Goal: Transaction & Acquisition: Subscribe to service/newsletter

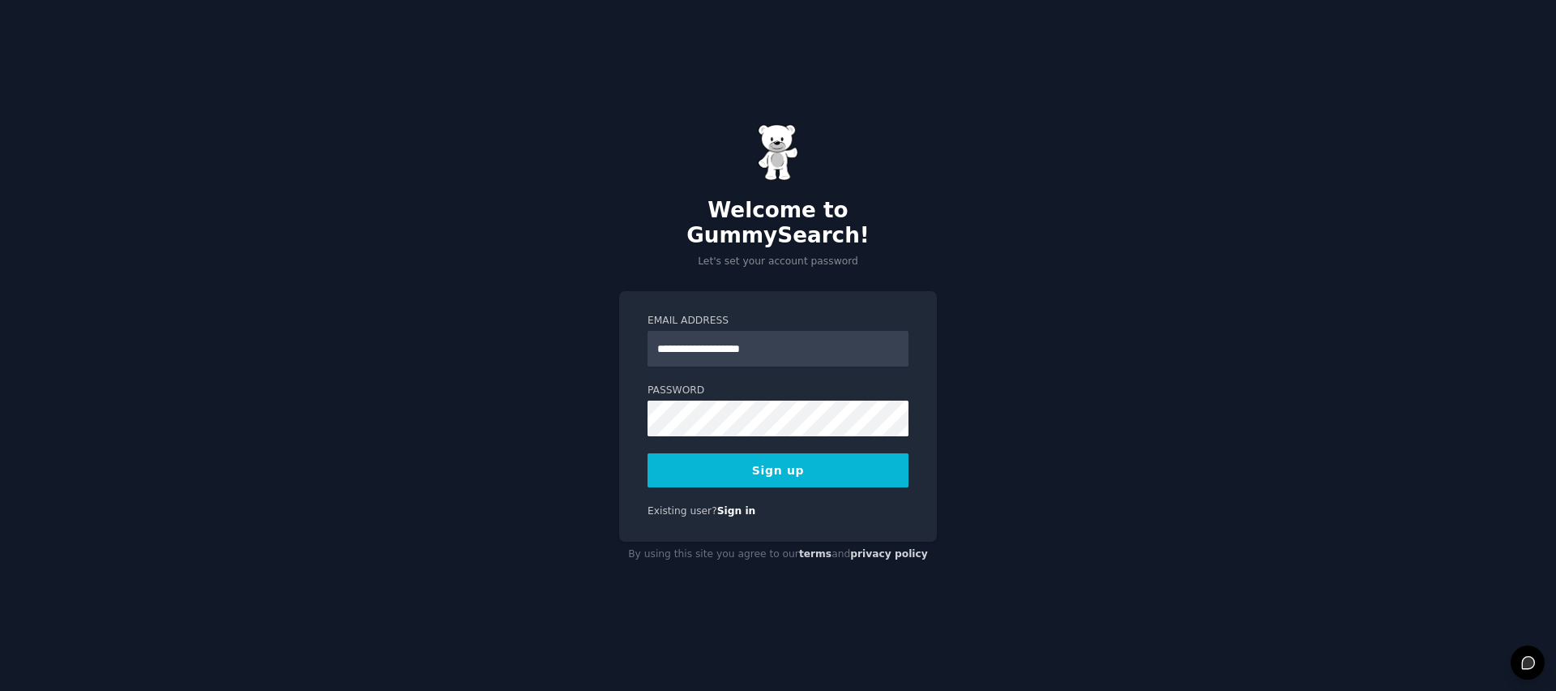
type input "**********"
click at [764, 460] on button "Sign up" at bounding box center [778, 470] width 261 height 34
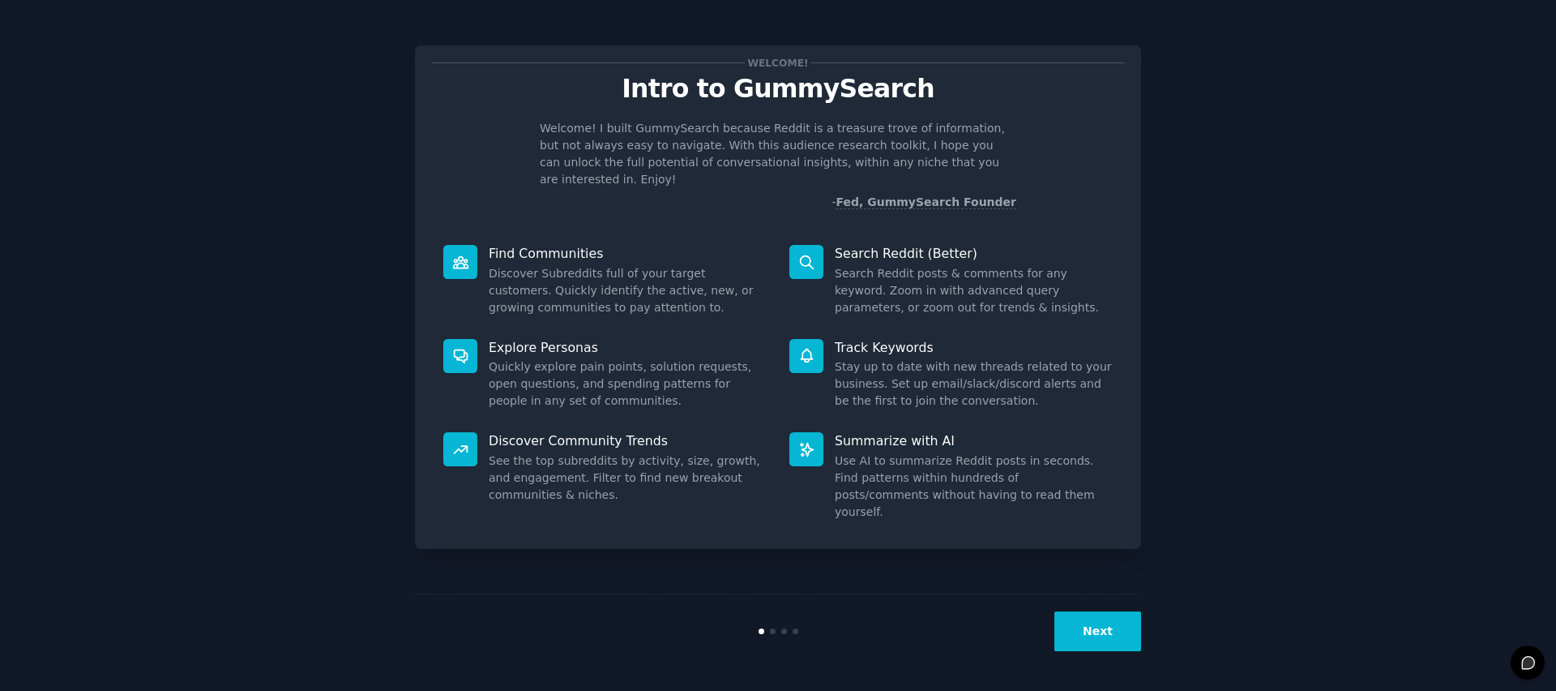
click at [1081, 633] on button "Next" at bounding box center [1098, 631] width 87 height 40
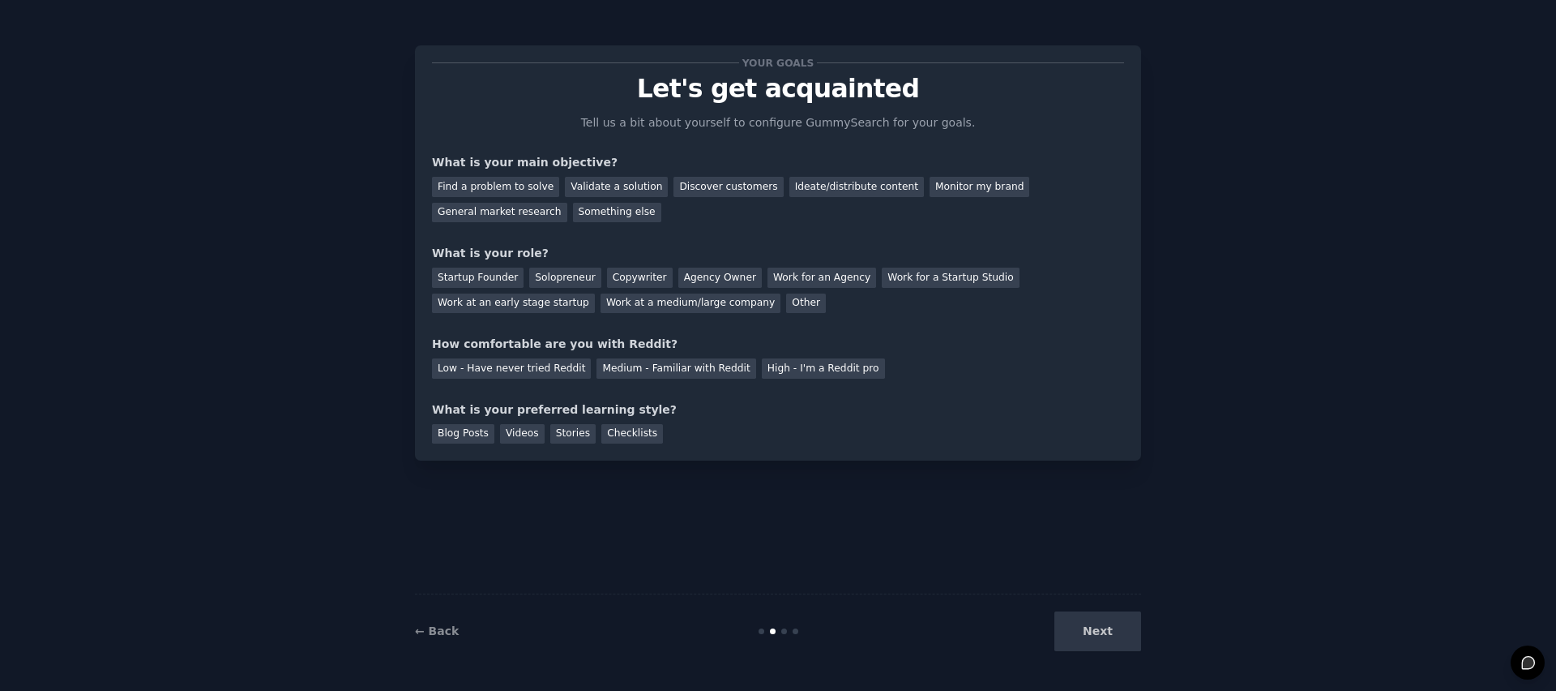
click at [1081, 633] on div "Next" at bounding box center [1020, 631] width 242 height 40
click at [1089, 627] on div "Next" at bounding box center [1020, 631] width 242 height 40
click at [633, 207] on div "Something else" at bounding box center [617, 213] width 88 height 20
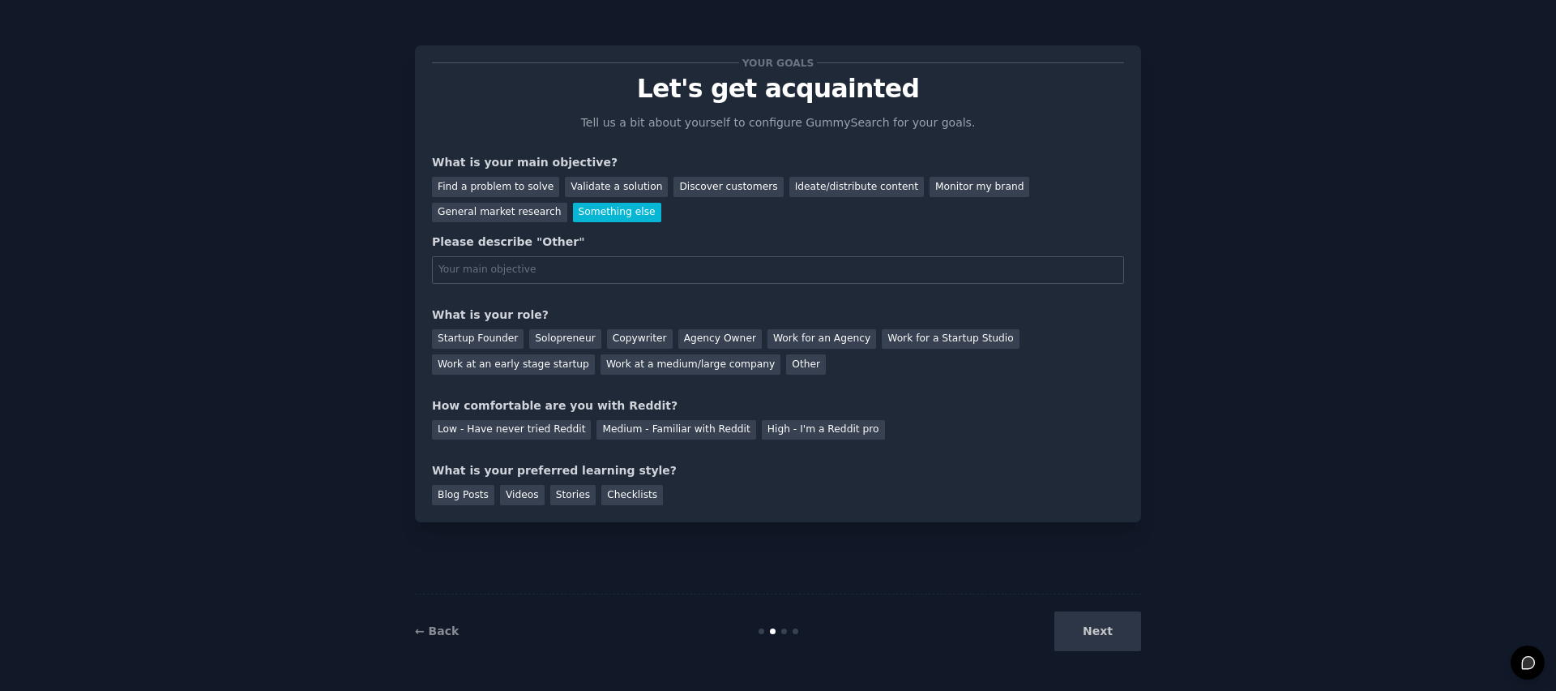
click at [496, 173] on div "Find a problem to solve Validate a solution Discover customers Ideate/distribut…" at bounding box center [778, 196] width 692 height 51
click at [503, 182] on div "Find a problem to solve" at bounding box center [495, 187] width 127 height 20
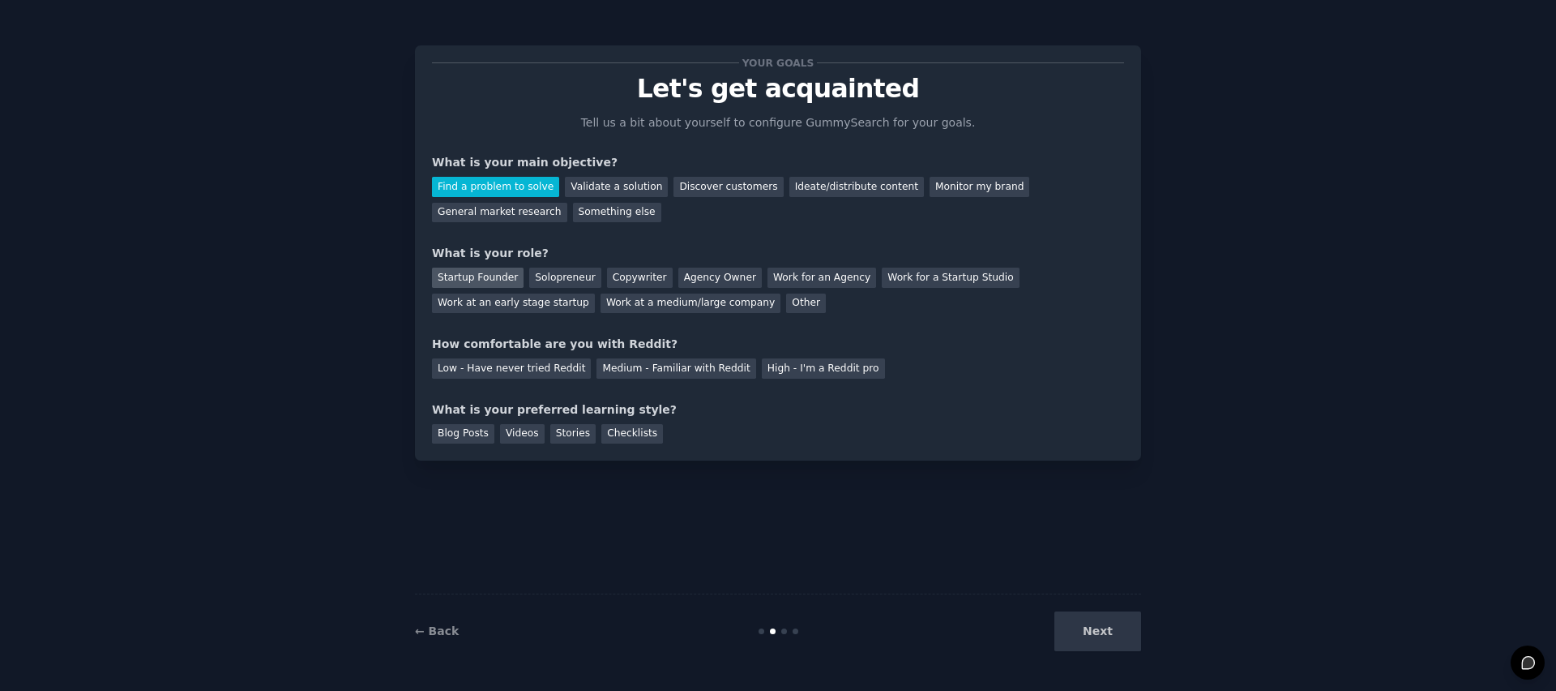
click at [488, 280] on div "Startup Founder" at bounding box center [478, 277] width 92 height 20
drag, startPoint x: 503, startPoint y: 348, endPoint x: 509, endPoint y: 362, distance: 14.9
click at [504, 349] on div "How comfortable are you with Reddit?" at bounding box center [778, 344] width 692 height 17
click at [510, 362] on div "Low - Have never tried Reddit" at bounding box center [511, 368] width 159 height 20
click at [456, 439] on div "Blog Posts" at bounding box center [463, 434] width 62 height 20
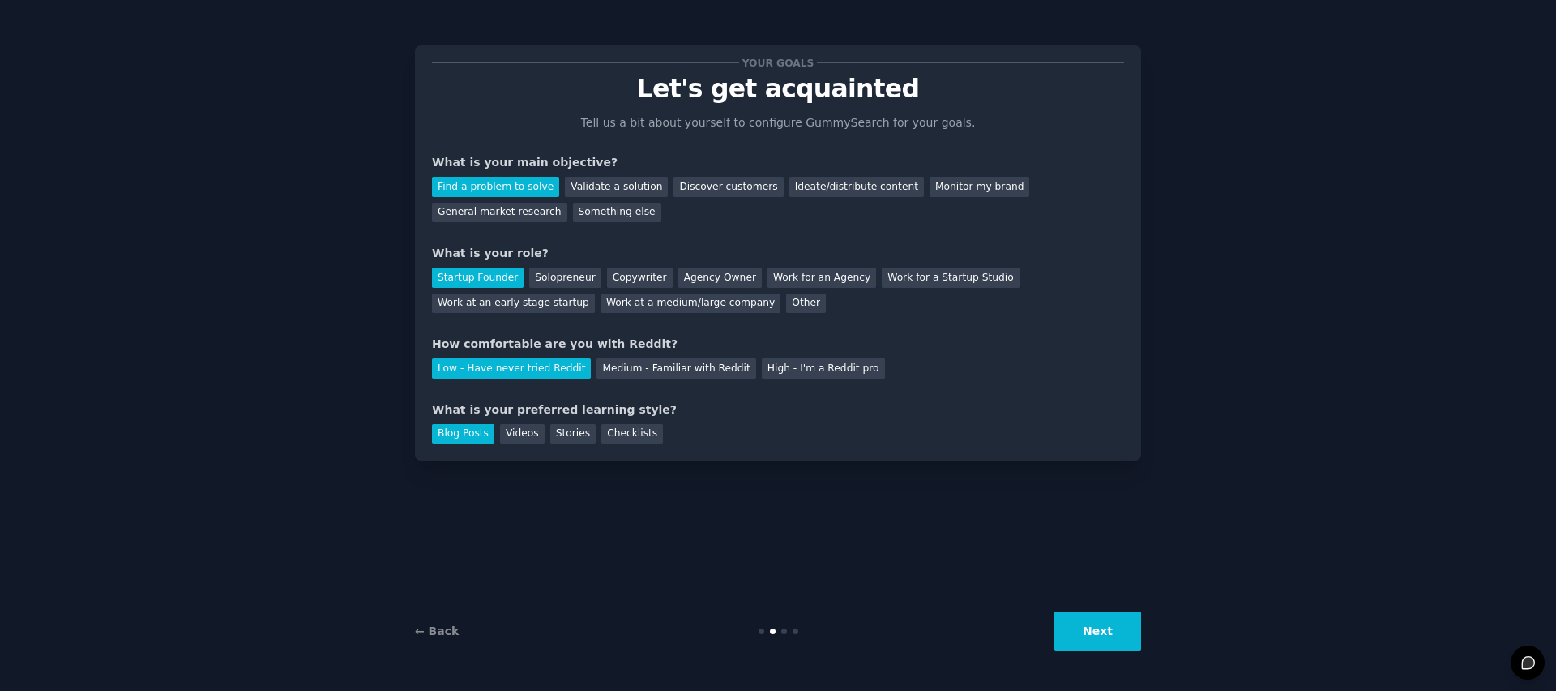
click at [1122, 615] on button "Next" at bounding box center [1098, 631] width 87 height 40
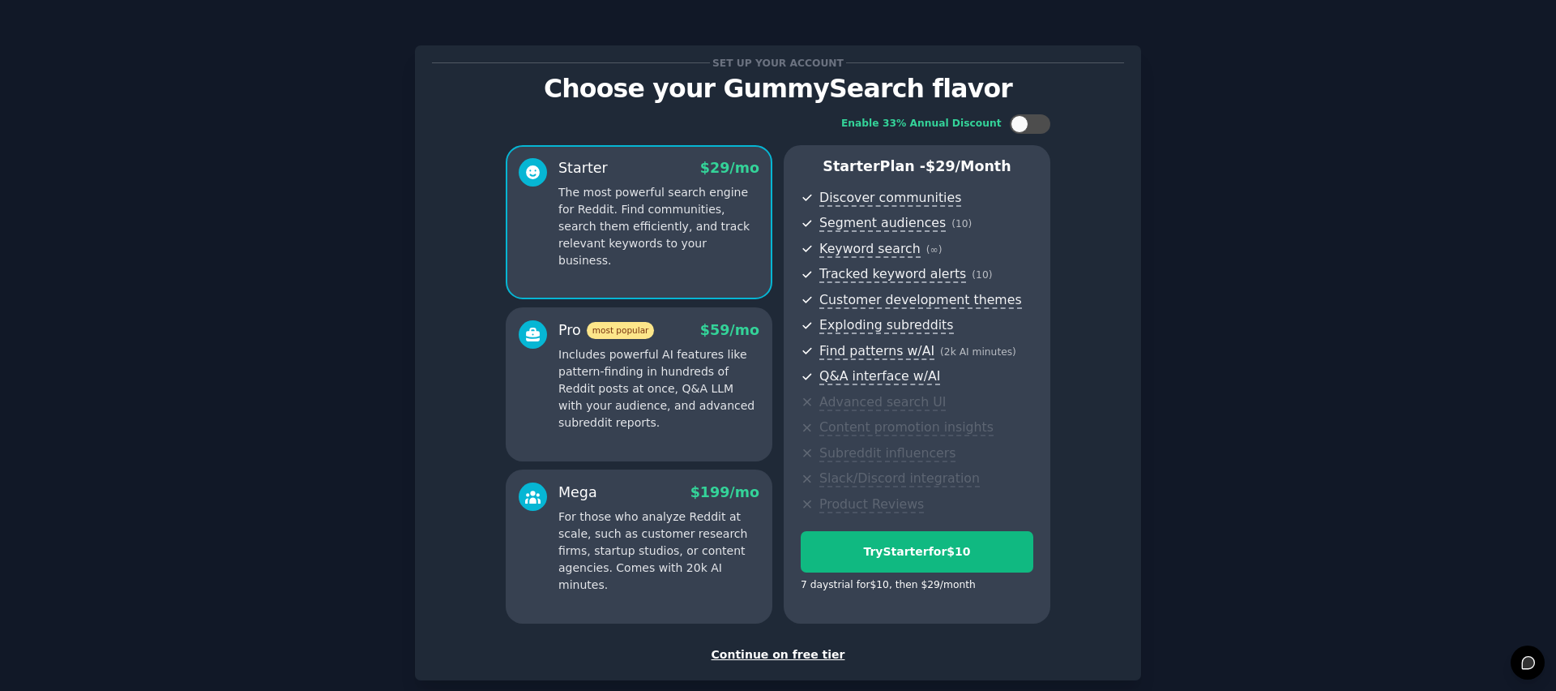
scroll to position [87, 0]
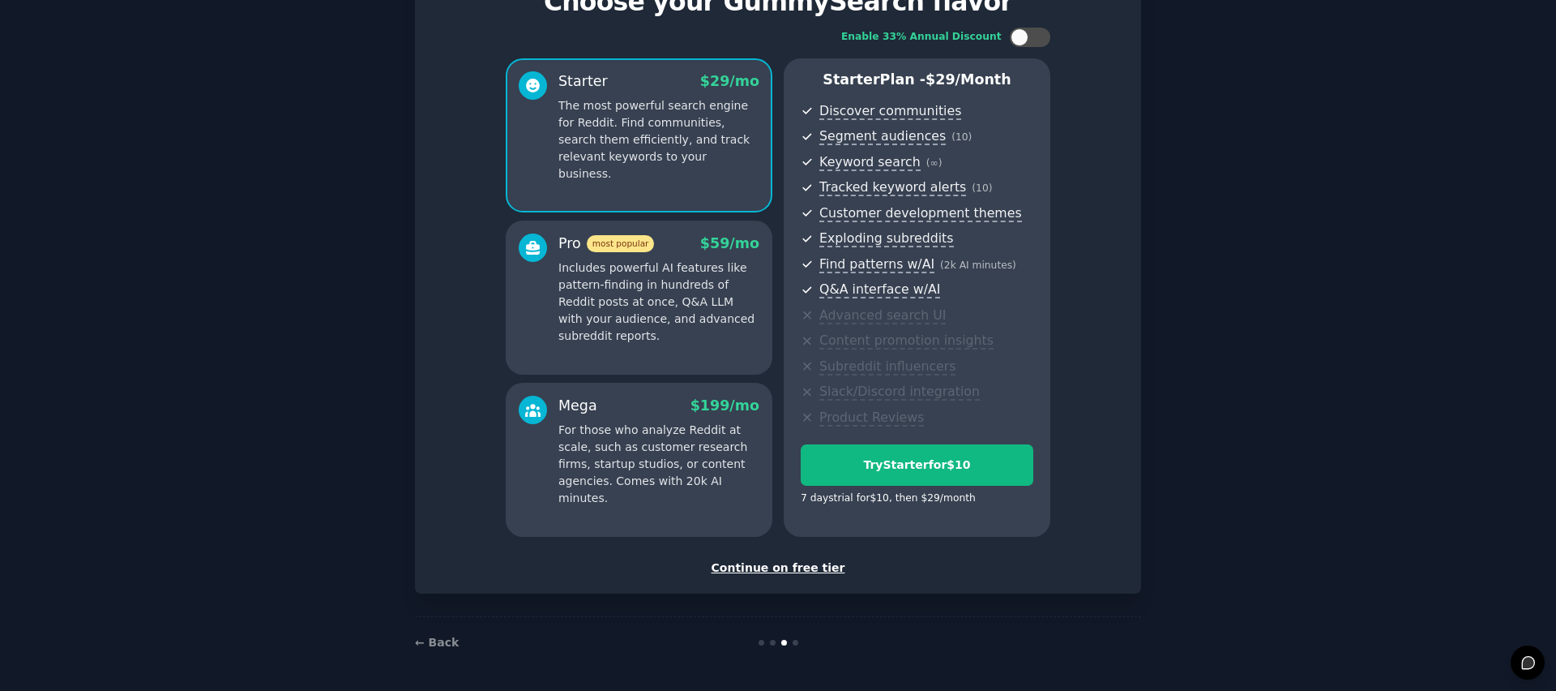
click at [773, 567] on div "Continue on free tier" at bounding box center [778, 567] width 692 height 17
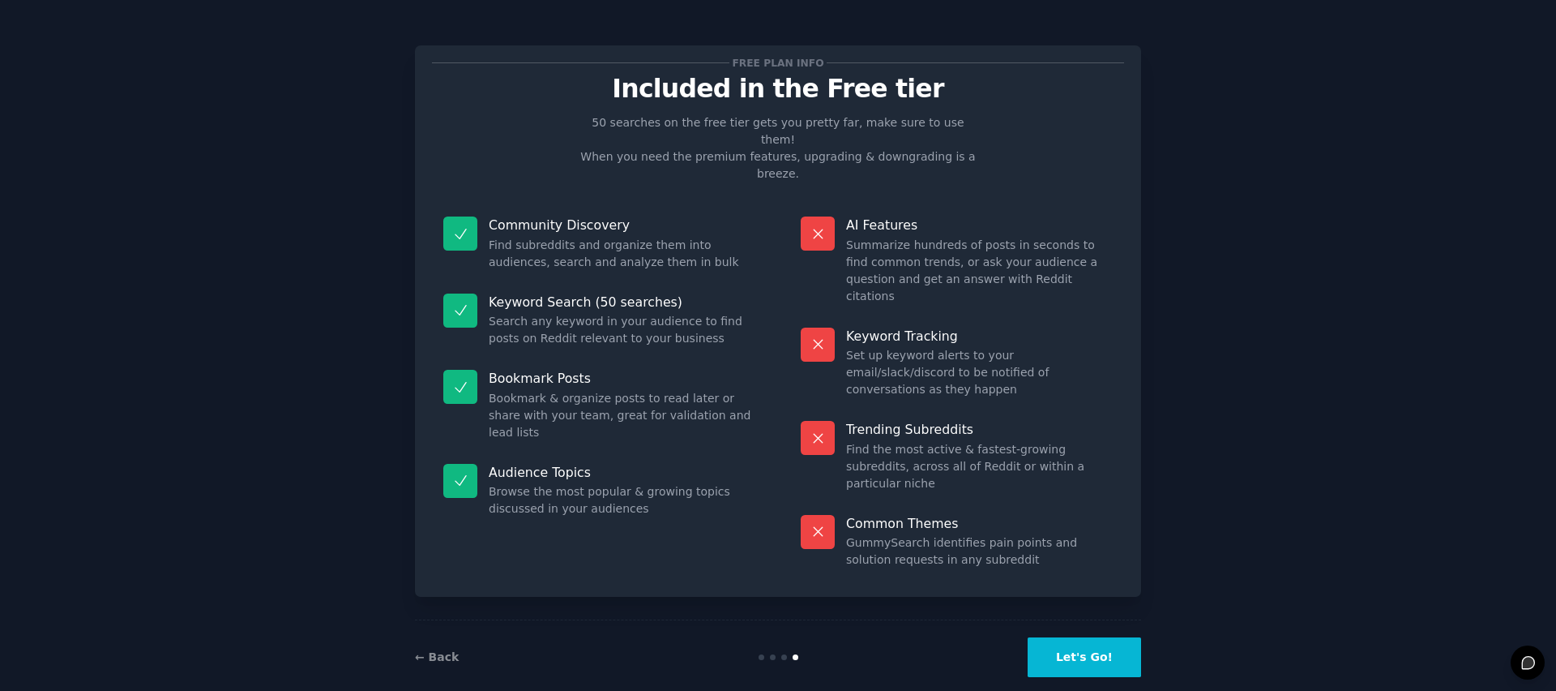
click at [1067, 637] on button "Let's Go!" at bounding box center [1084, 657] width 113 height 40
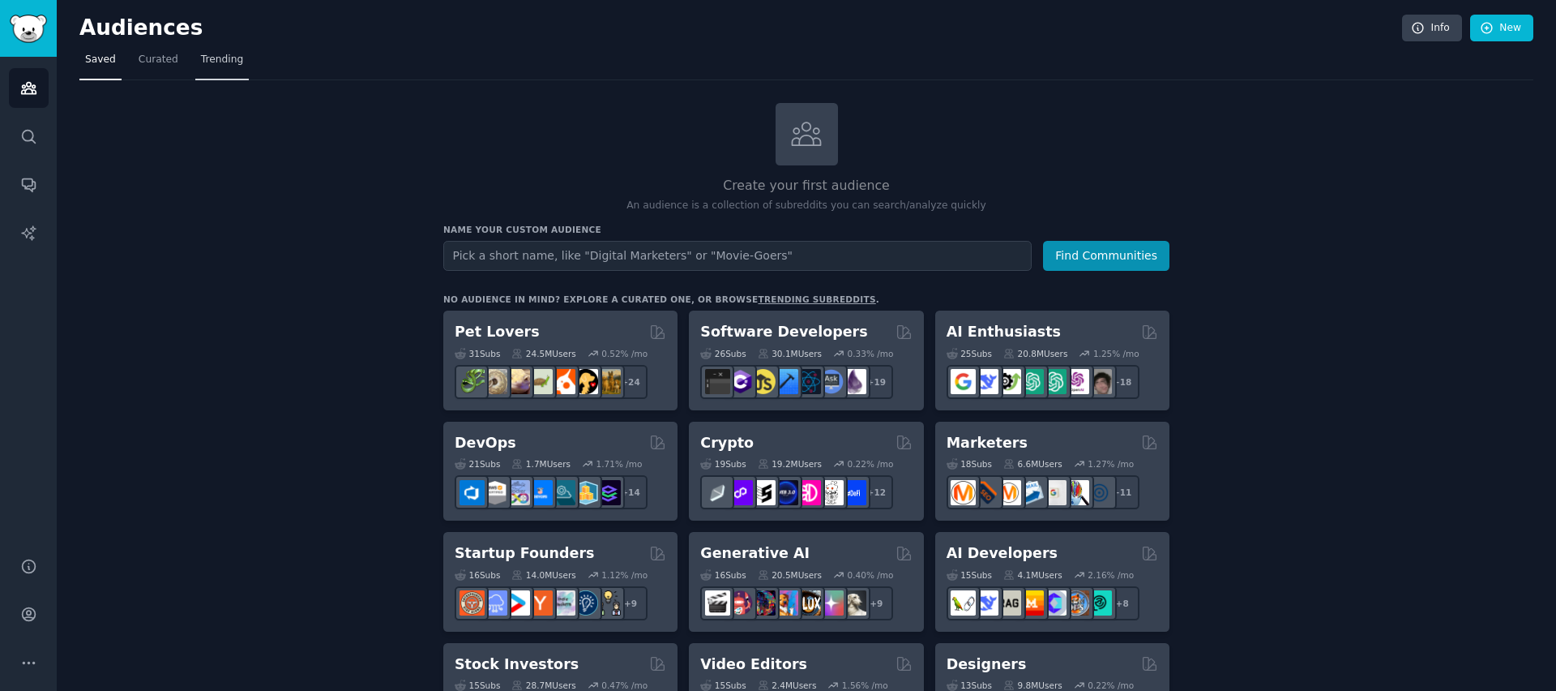
click at [208, 55] on span "Trending" at bounding box center [222, 60] width 42 height 15
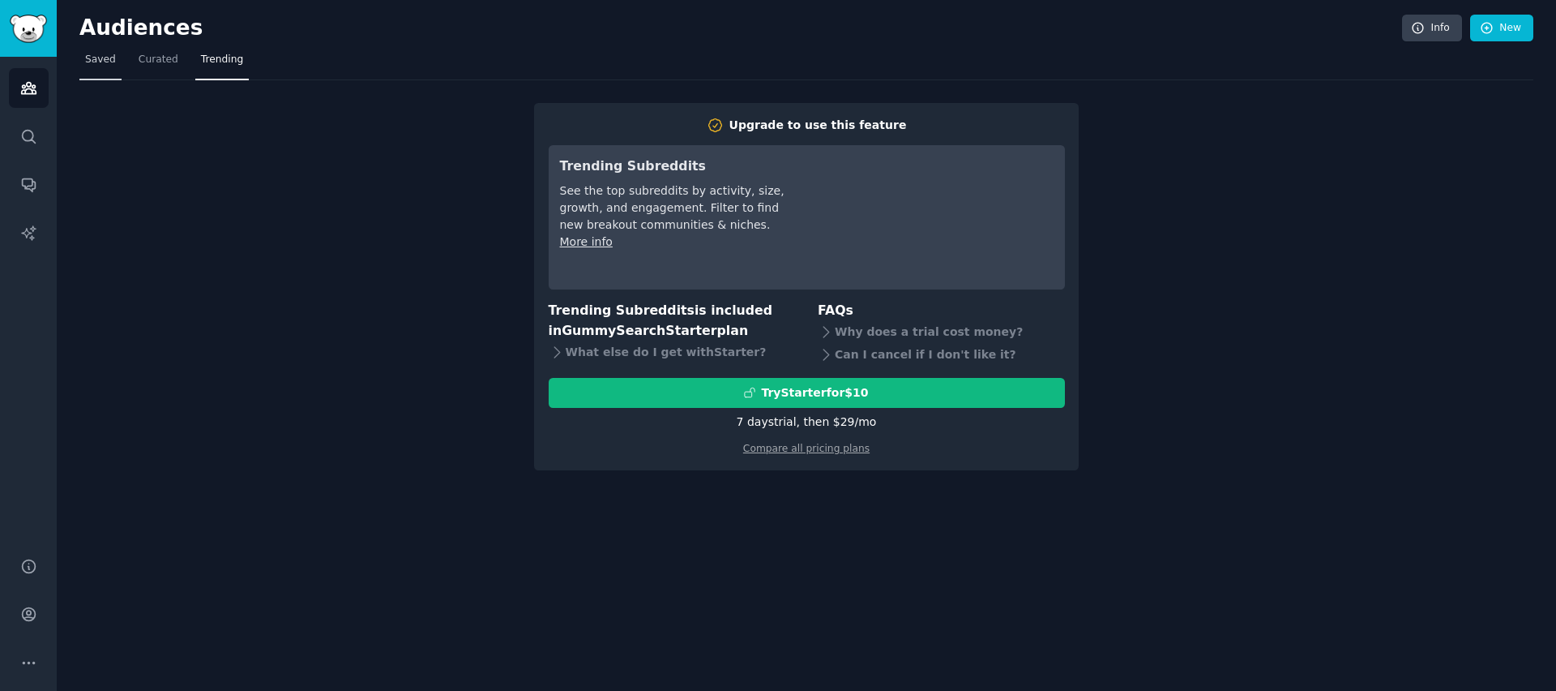
click at [96, 68] on link "Saved" at bounding box center [100, 63] width 42 height 33
click at [28, 181] on icon "Sidebar" at bounding box center [28, 184] width 17 height 17
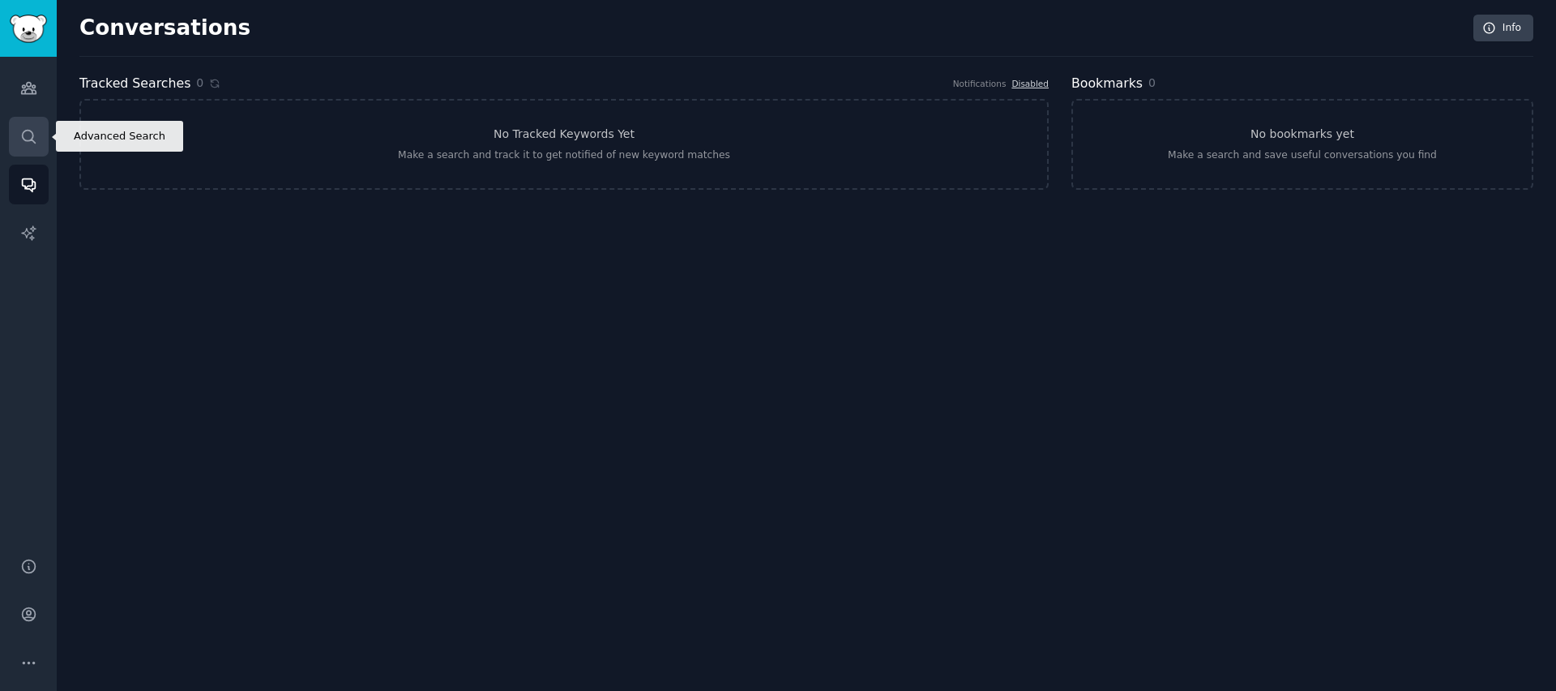
click at [29, 142] on icon "Sidebar" at bounding box center [28, 136] width 17 height 17
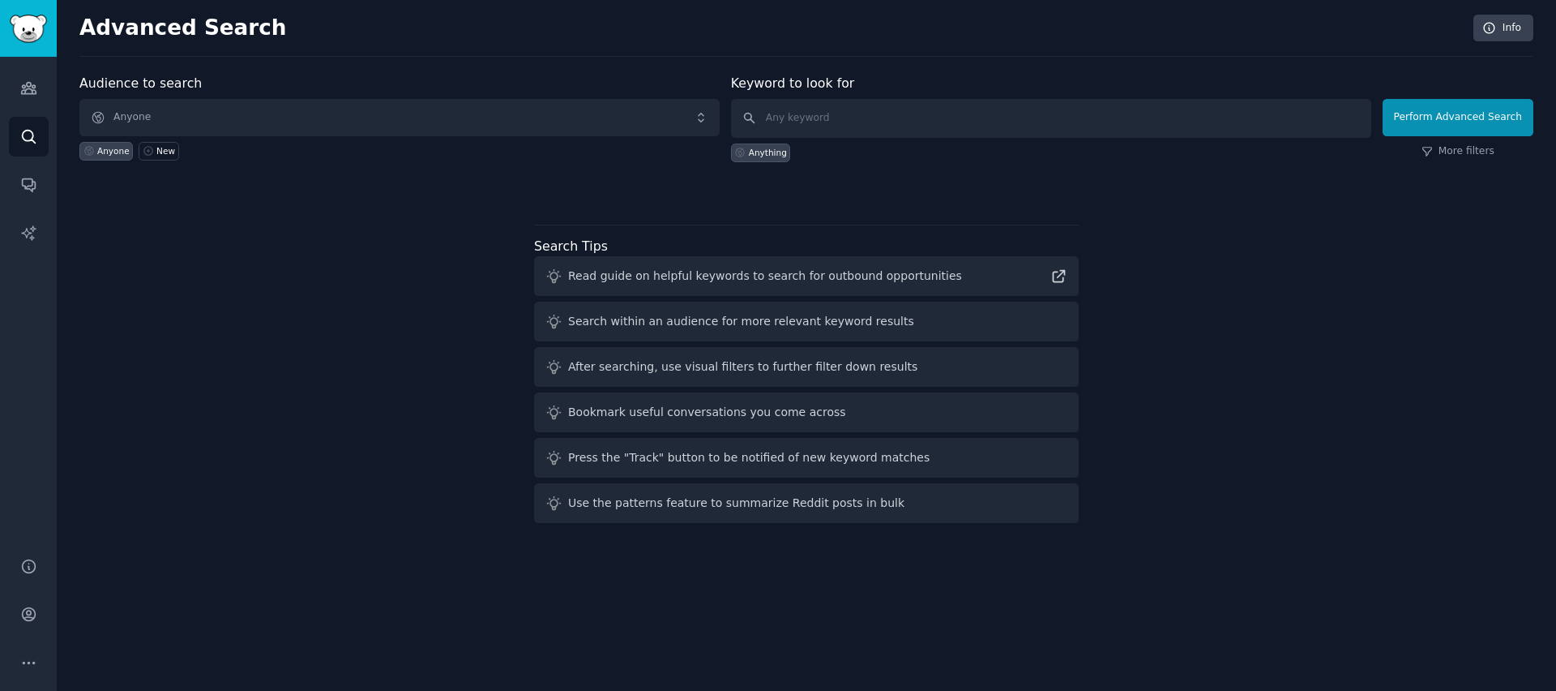
click at [33, 108] on div "Audiences Search Conversations AI Reports" at bounding box center [28, 297] width 57 height 481
click at [36, 82] on icon "Sidebar" at bounding box center [28, 87] width 17 height 17
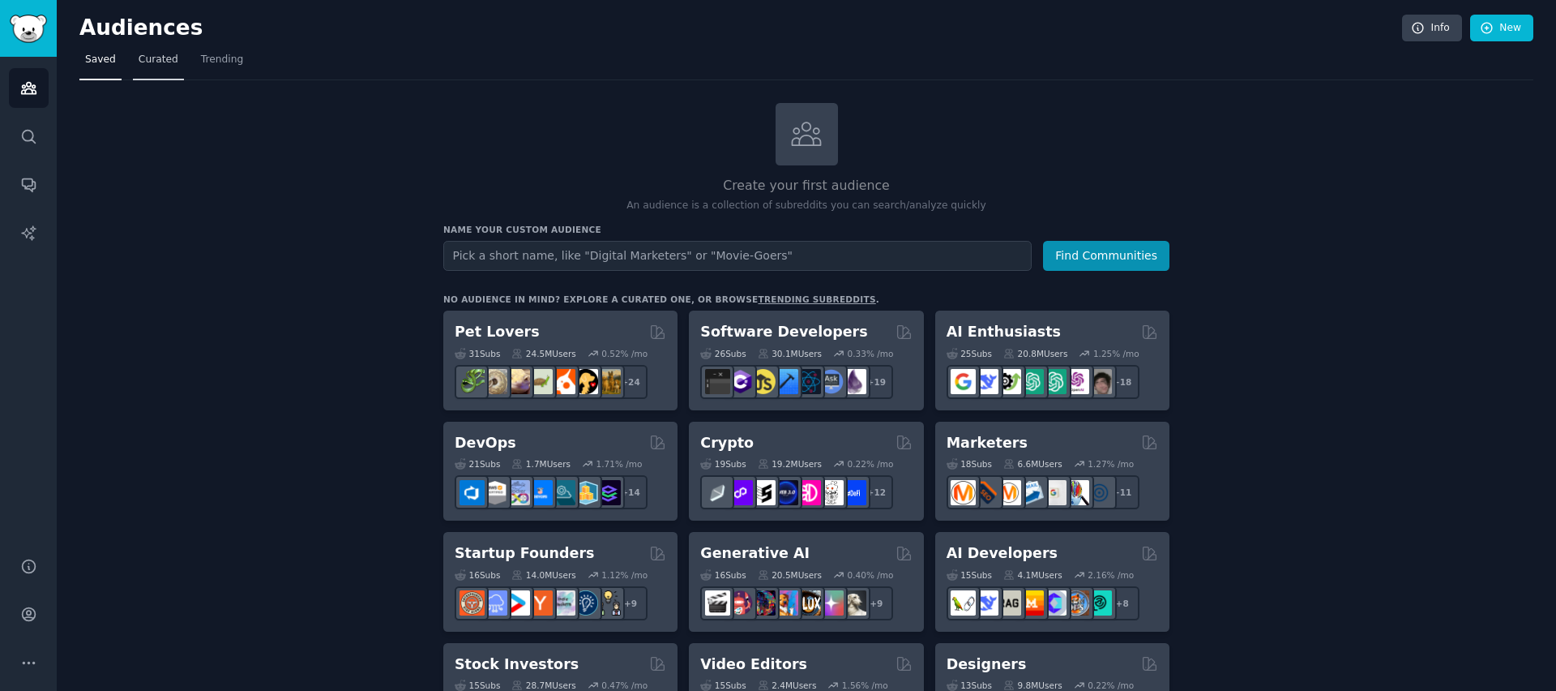
click at [162, 59] on span "Curated" at bounding box center [159, 60] width 40 height 15
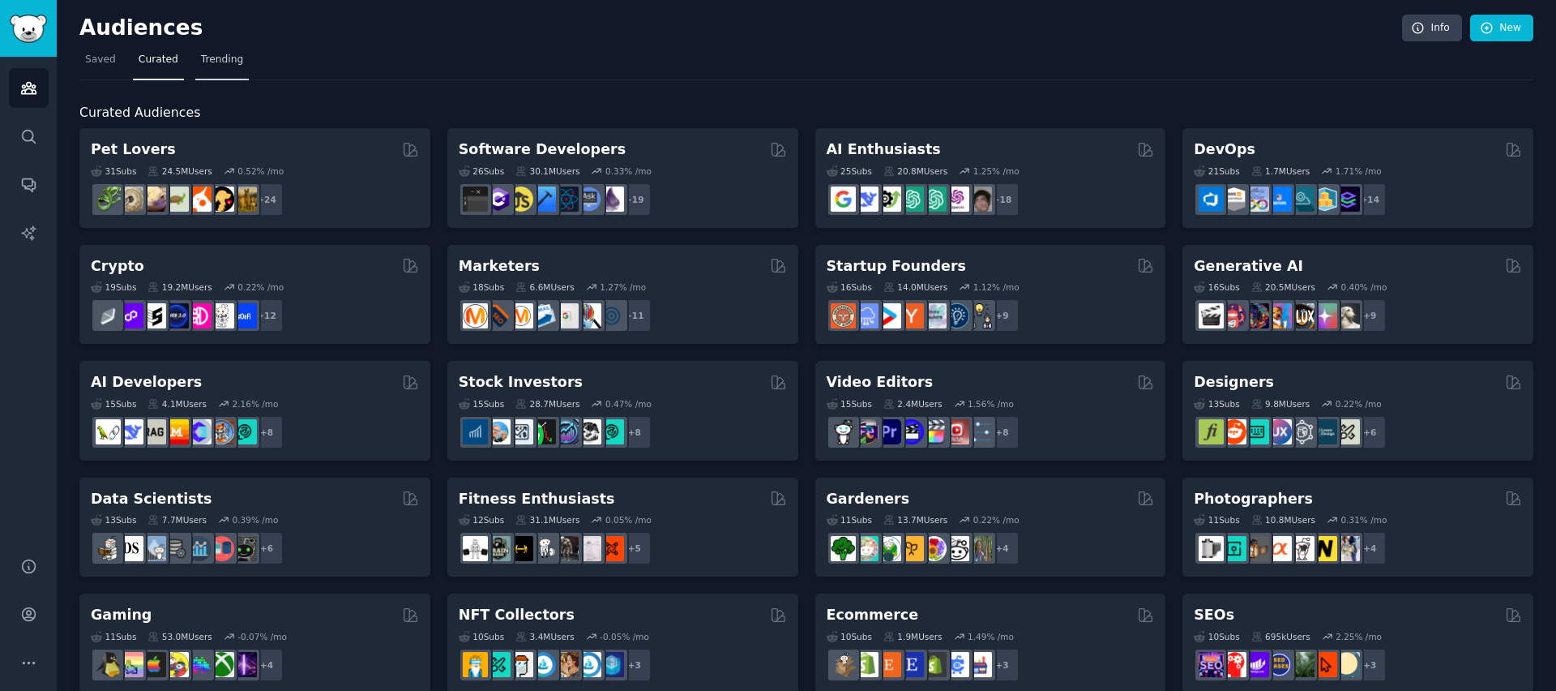
click at [203, 66] on span "Trending" at bounding box center [222, 60] width 42 height 15
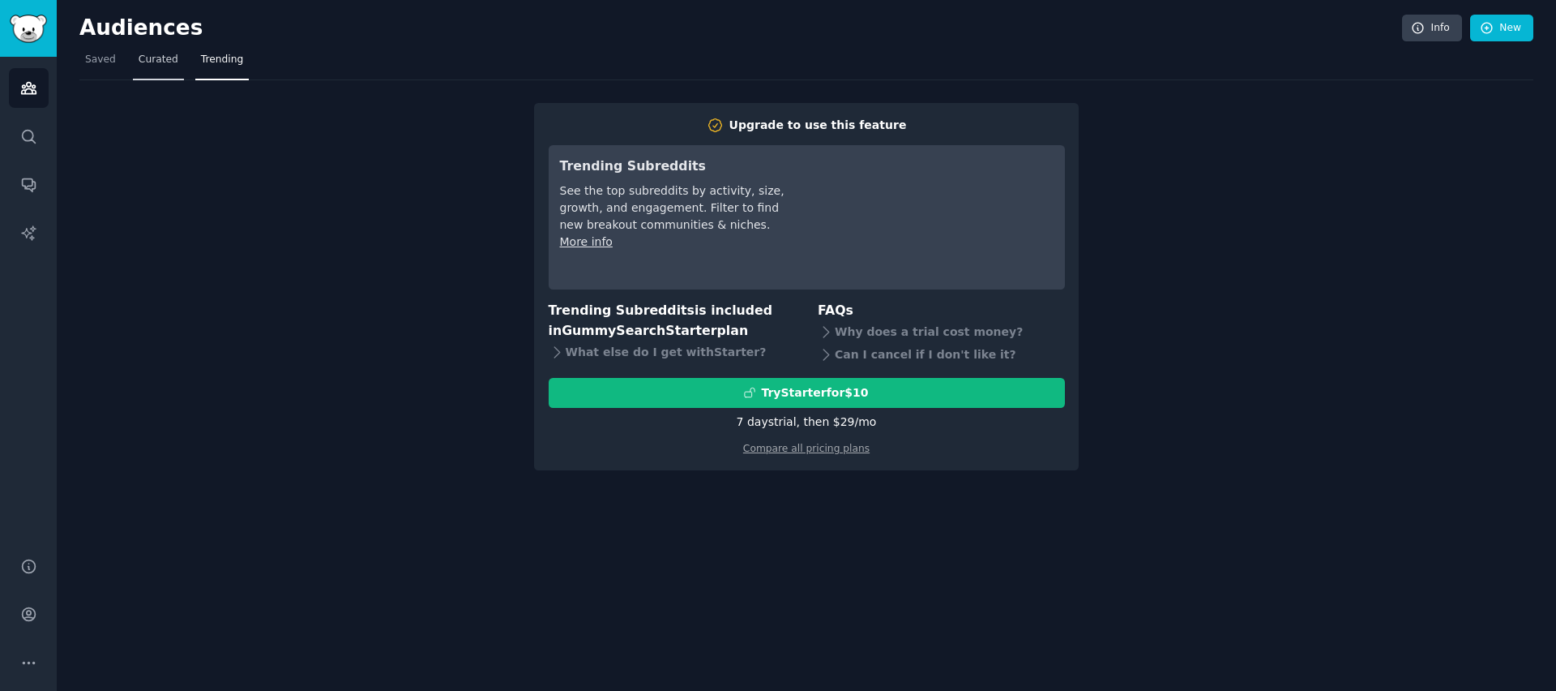
click at [140, 69] on link "Curated" at bounding box center [158, 63] width 51 height 33
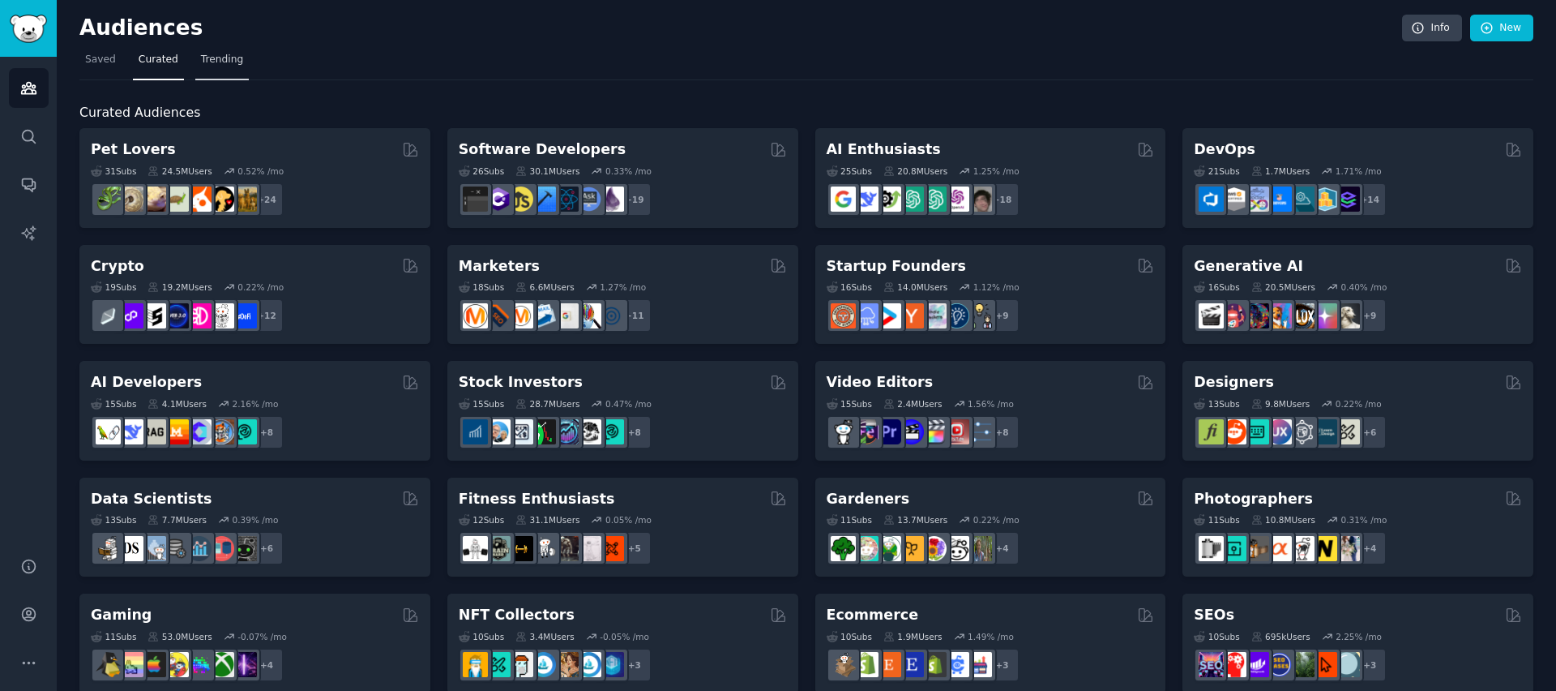
click at [231, 53] on span "Trending" at bounding box center [222, 60] width 42 height 15
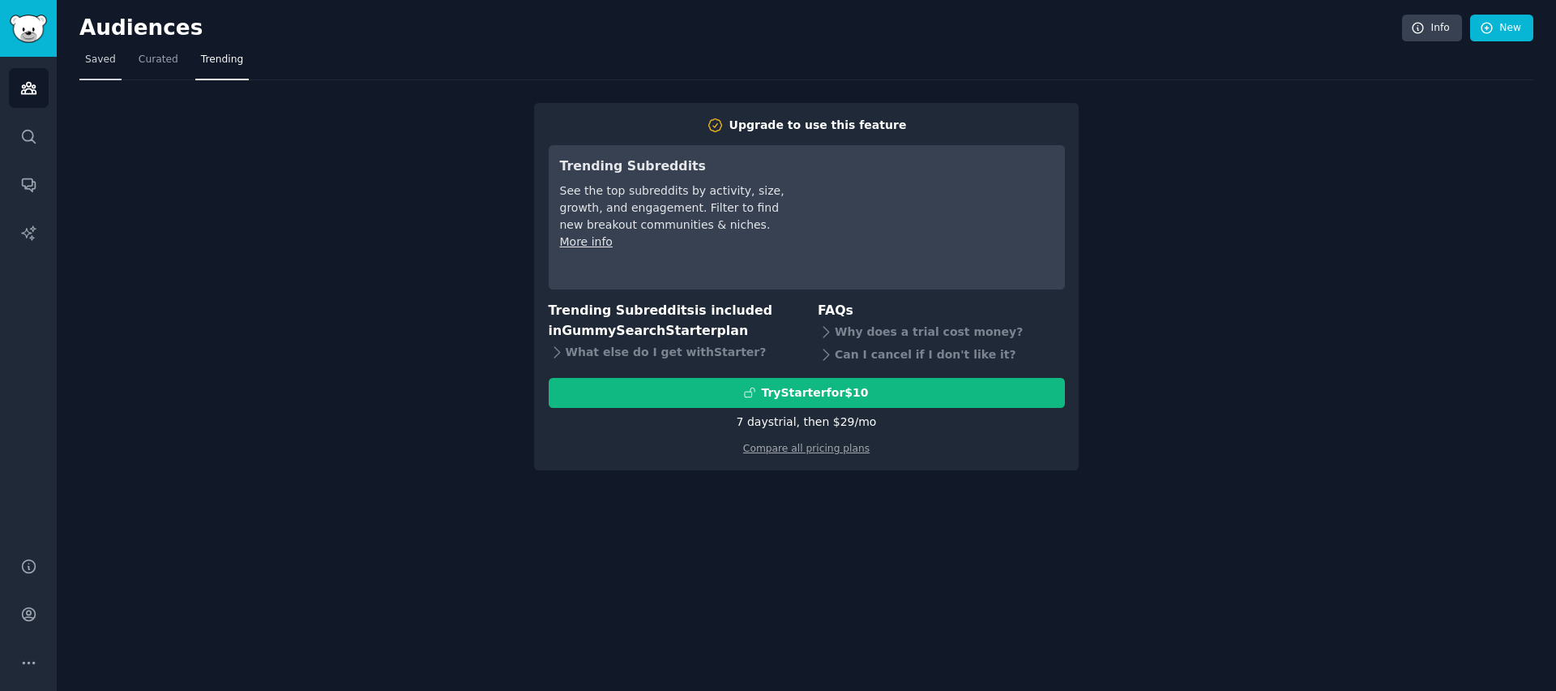
click at [90, 56] on span "Saved" at bounding box center [100, 60] width 31 height 15
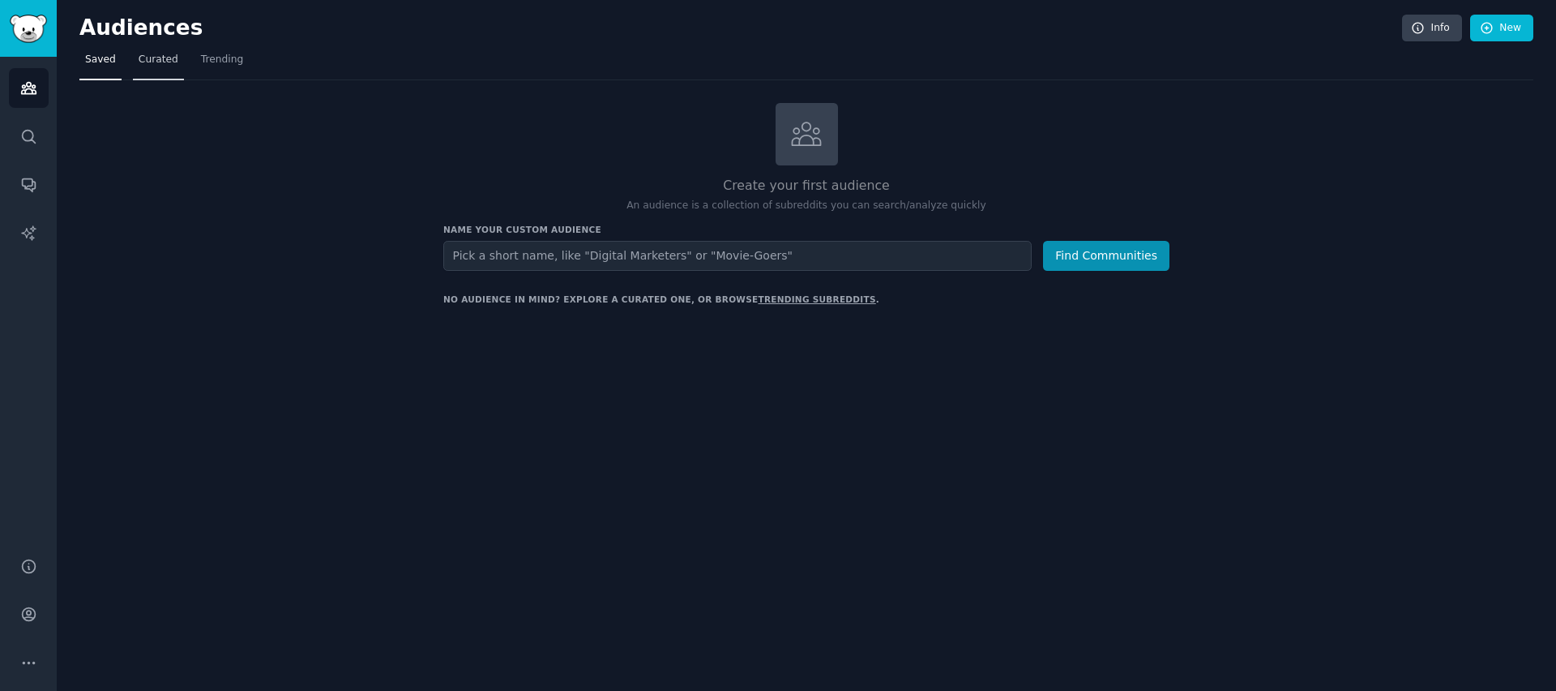
click at [173, 56] on span "Curated" at bounding box center [159, 60] width 40 height 15
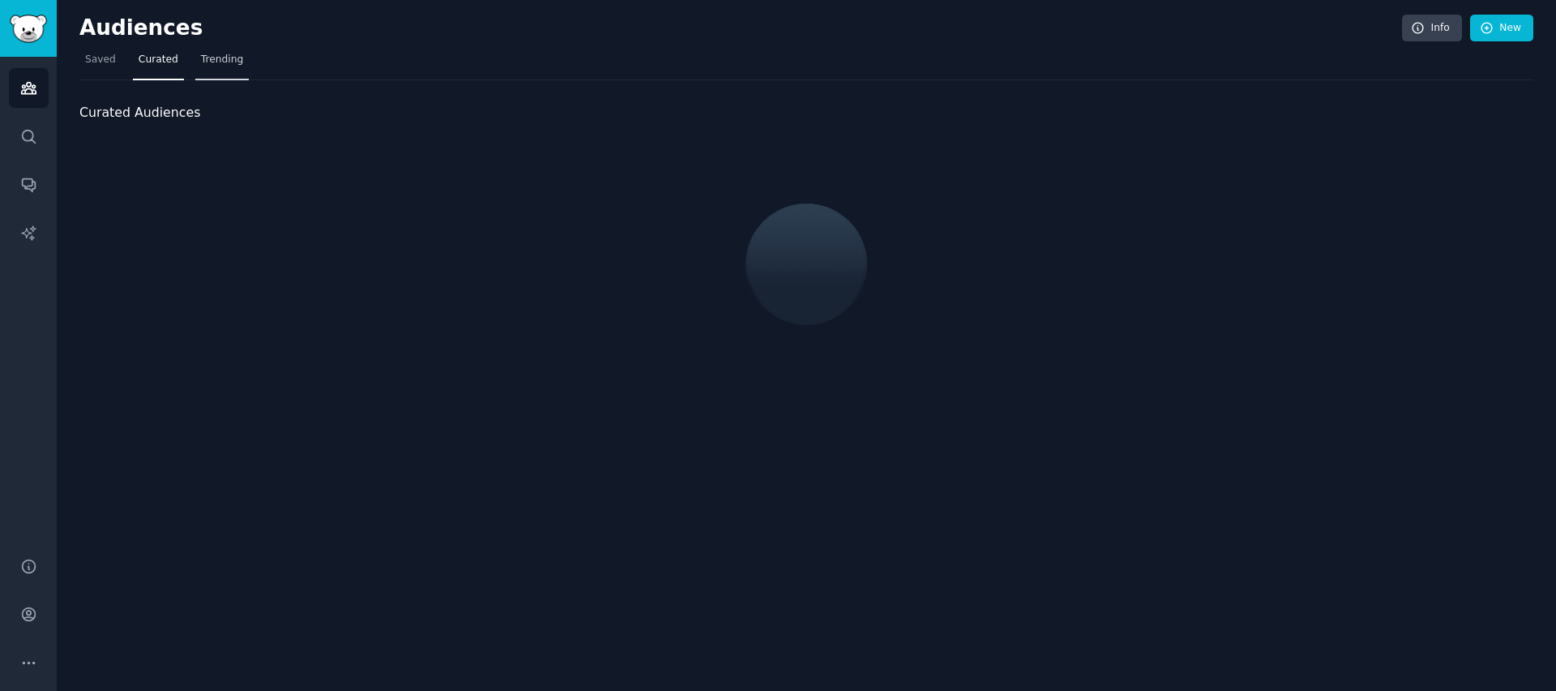
click at [220, 54] on span "Trending" at bounding box center [222, 60] width 42 height 15
